Goal: Information Seeking & Learning: Learn about a topic

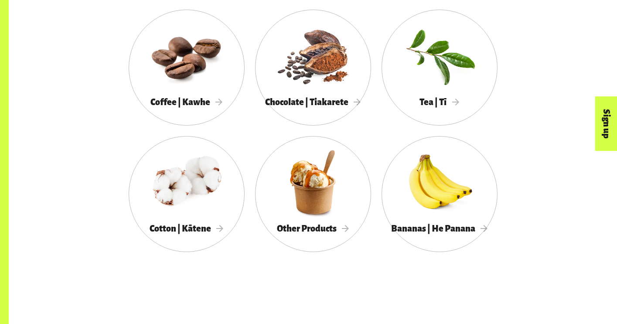
scroll to position [654, 0]
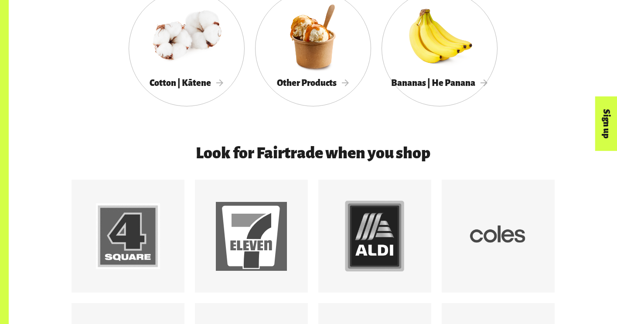
click at [395, 81] on div "Bananas | He Panana" at bounding box center [439, 83] width 116 height 18
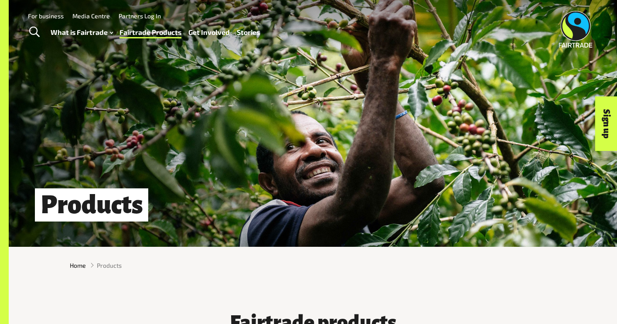
click at [171, 34] on link "Fairtrade Products" at bounding box center [150, 32] width 62 height 13
